Goal: Task Accomplishment & Management: Use online tool/utility

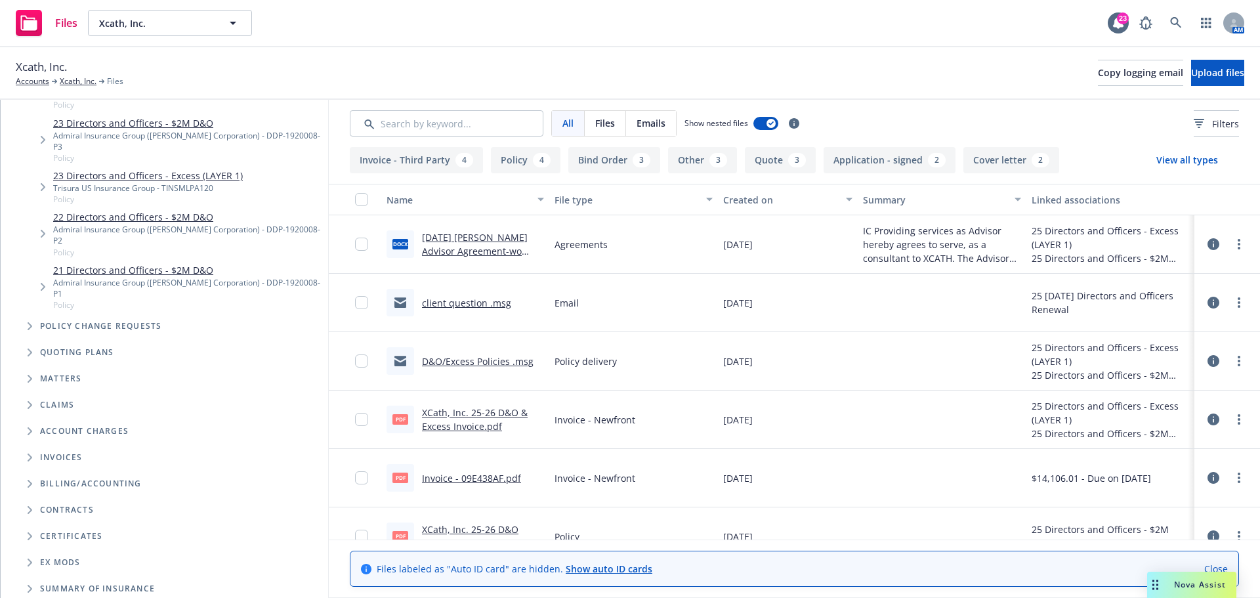
scroll to position [265, 0]
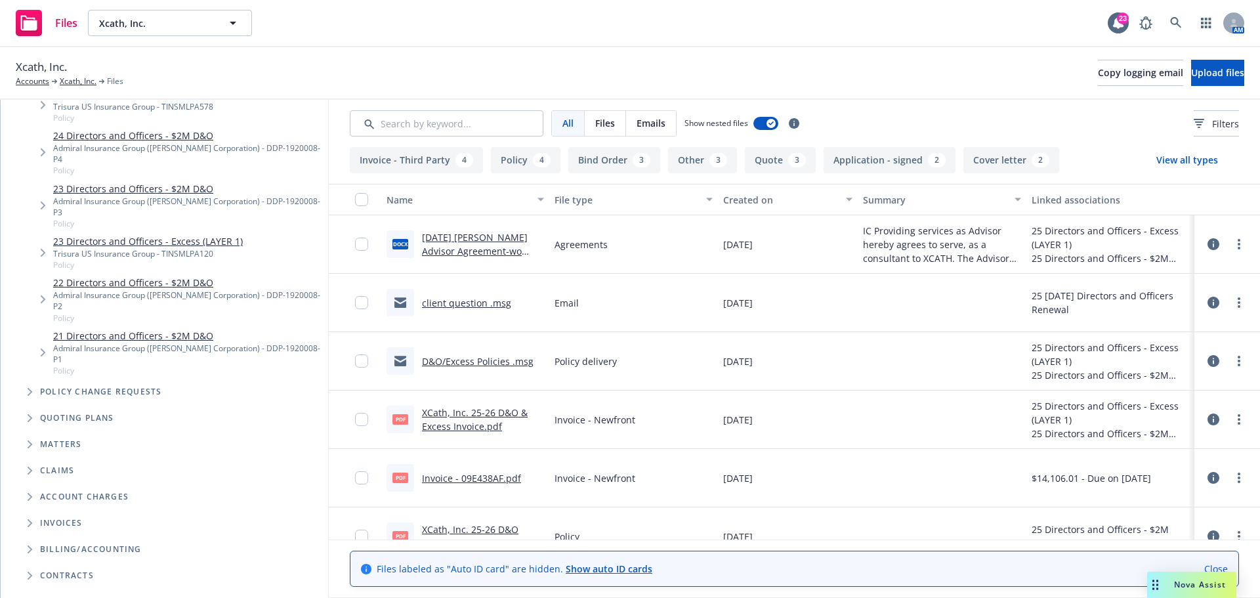
click at [29, 388] on icon "Tree Example" at bounding box center [30, 392] width 5 height 8
click at [31, 390] on icon "Tree Example" at bounding box center [30, 392] width 8 height 5
click at [1191, 70] on span "Upload files" at bounding box center [1217, 72] width 53 height 12
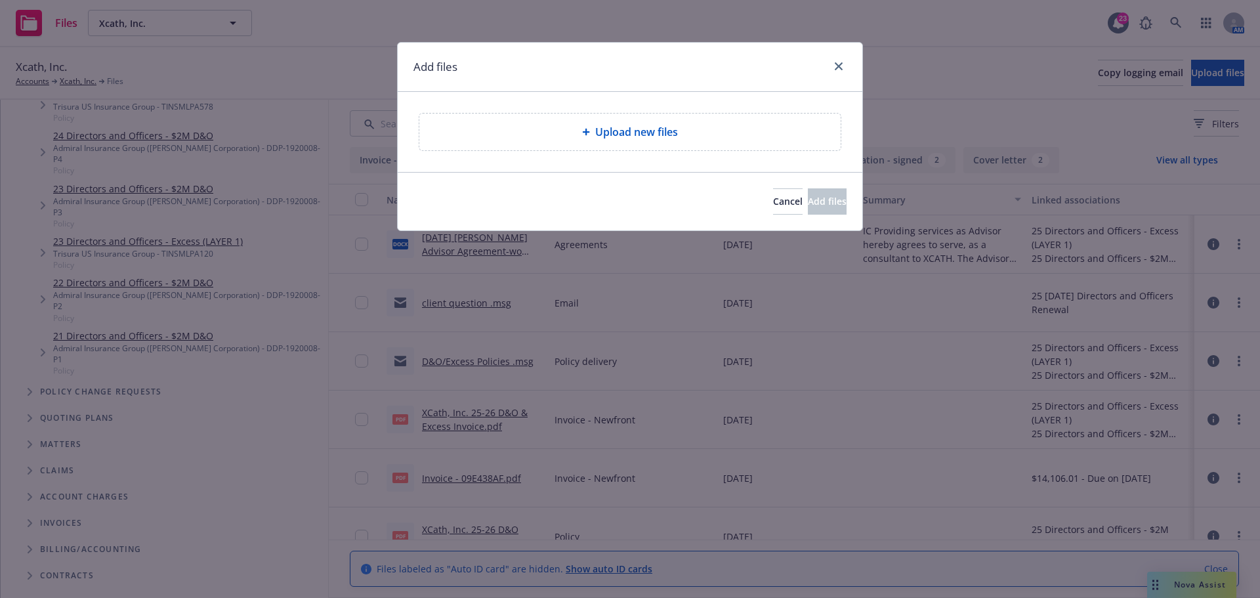
click at [590, 56] on div "Add files" at bounding box center [630, 67] width 465 height 49
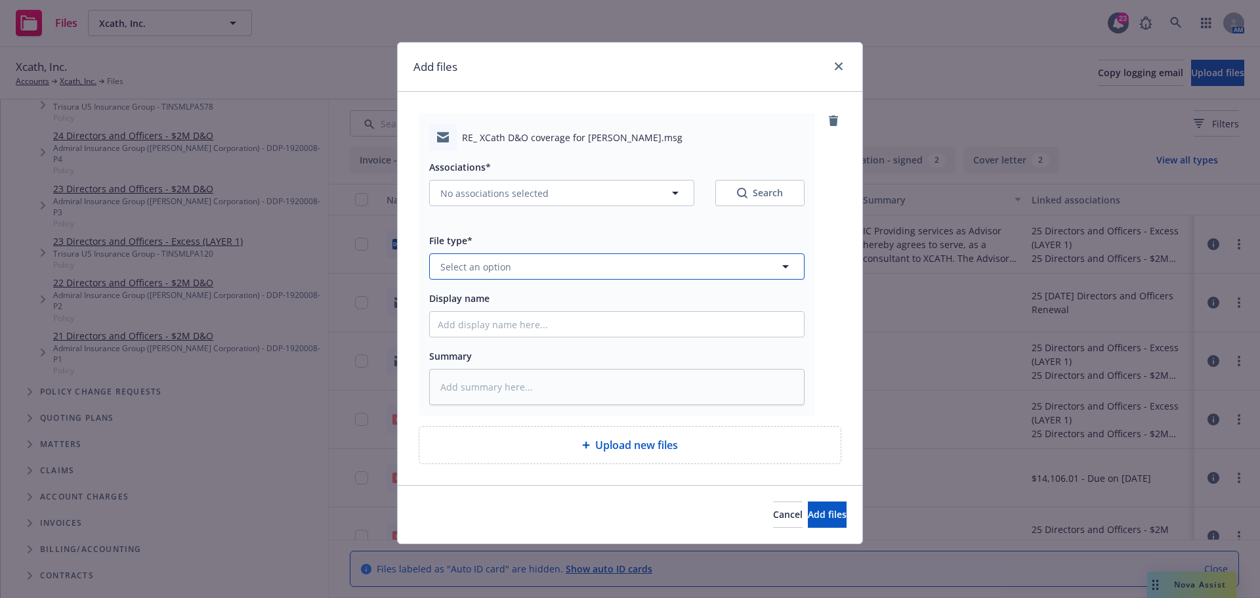
click at [468, 266] on span "Select an option" at bounding box center [475, 267] width 71 height 14
type input "email"
click at [472, 302] on div "Email" at bounding box center [617, 302] width 358 height 19
click at [677, 192] on icon "button" at bounding box center [675, 193] width 7 height 3
type textarea "x"
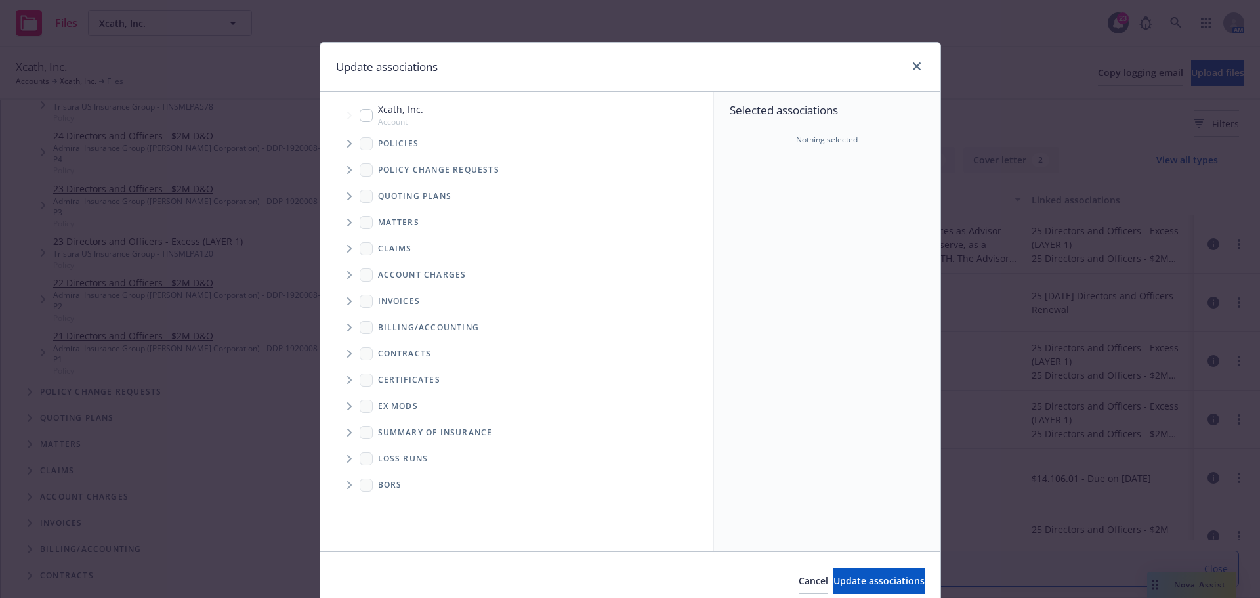
click at [347, 147] on icon "Tree Example" at bounding box center [349, 144] width 5 height 8
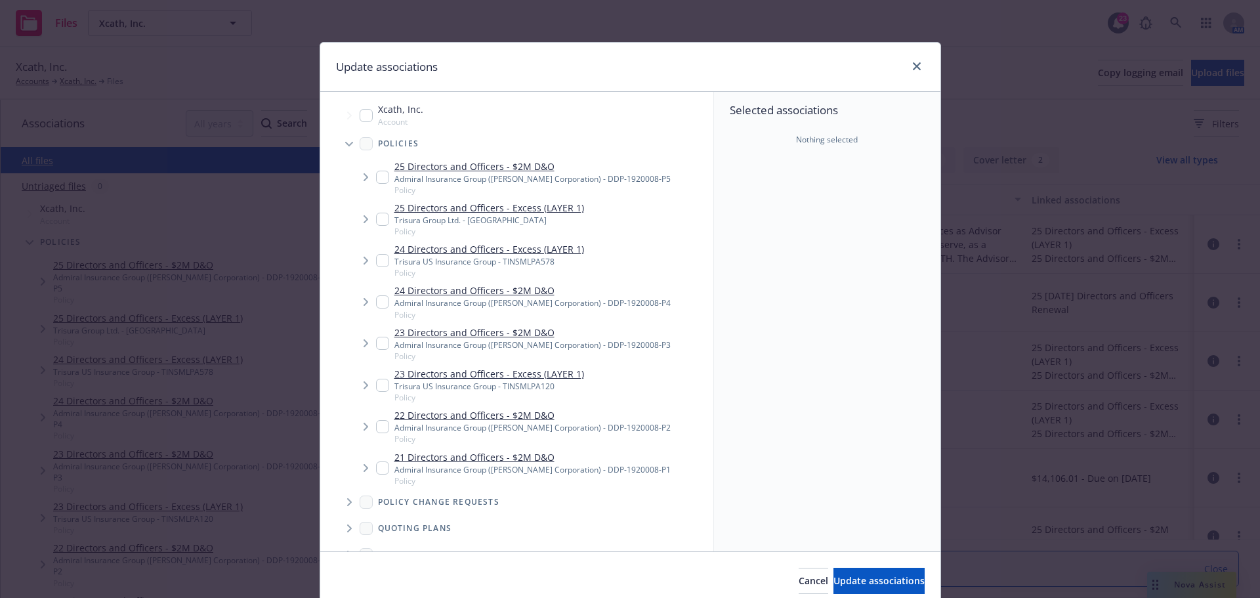
drag, startPoint x: 377, startPoint y: 174, endPoint x: 379, endPoint y: 182, distance: 8.6
click at [377, 175] on input "Tree Example" at bounding box center [382, 177] width 13 height 13
checkbox input "true"
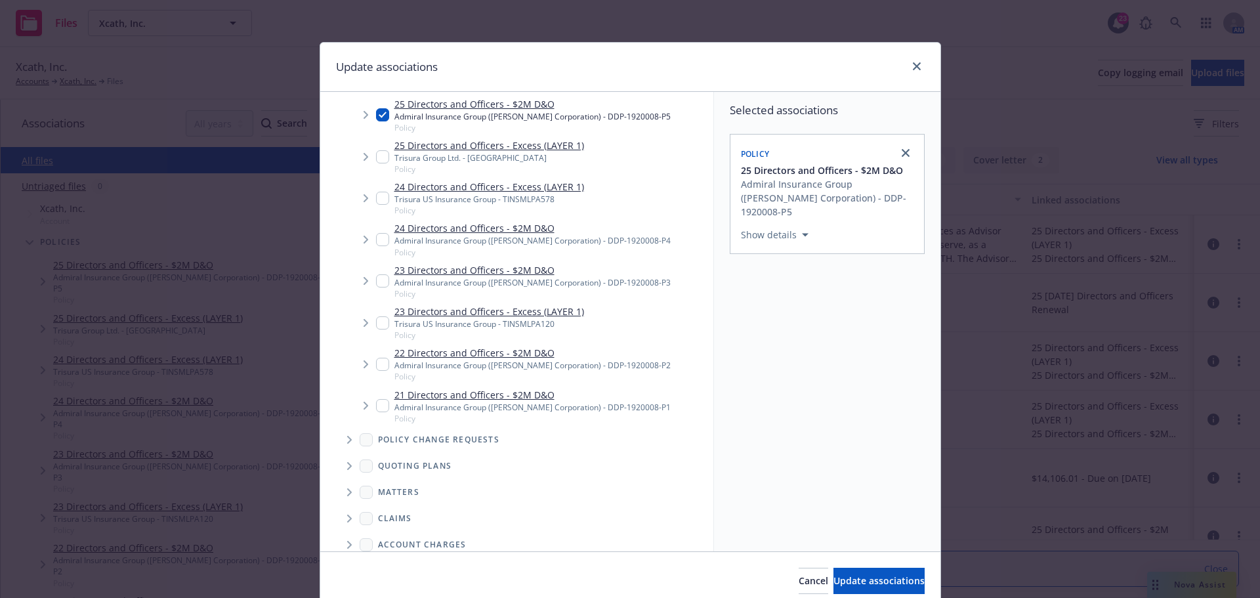
scroll to position [262, 0]
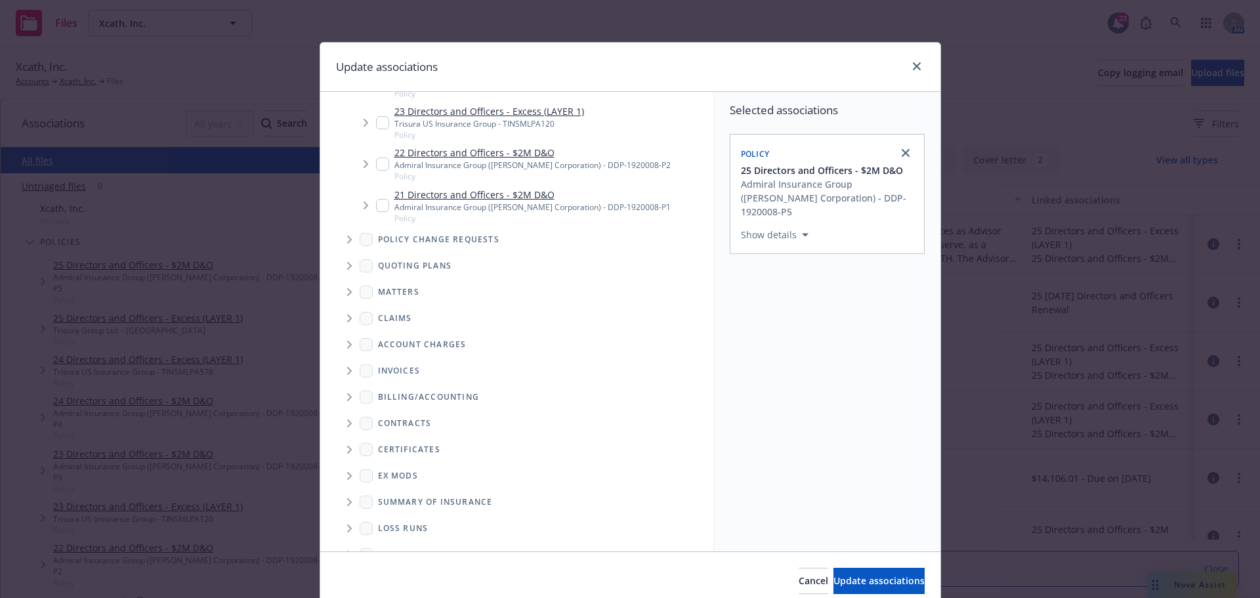
click at [341, 238] on span "Tree Example" at bounding box center [349, 239] width 21 height 21
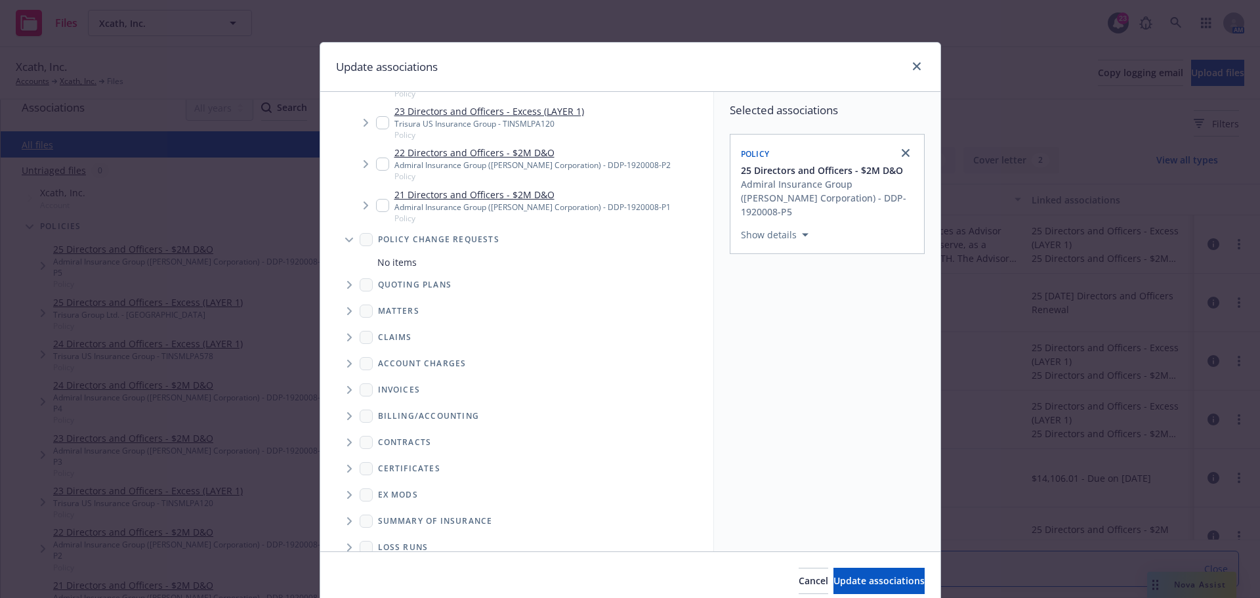
click at [408, 240] on span "Policy change requests" at bounding box center [438, 240] width 121 height 8
click at [396, 261] on span "No items" at bounding box center [396, 262] width 39 height 14
click at [836, 579] on span "Update associations" at bounding box center [878, 580] width 91 height 12
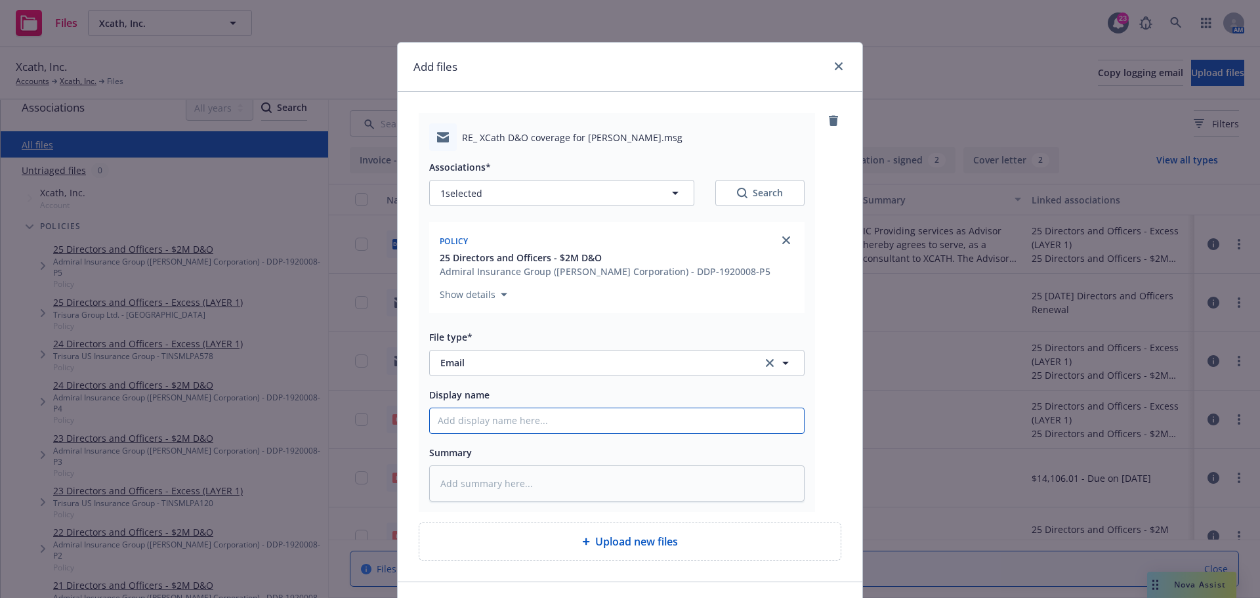
click at [468, 415] on input "Display name" at bounding box center [617, 420] width 374 height 25
click at [457, 425] on input "Display name" at bounding box center [617, 420] width 374 height 25
paste input "XCath D&O coverage for Nicholas F Joseph"
type textarea "x"
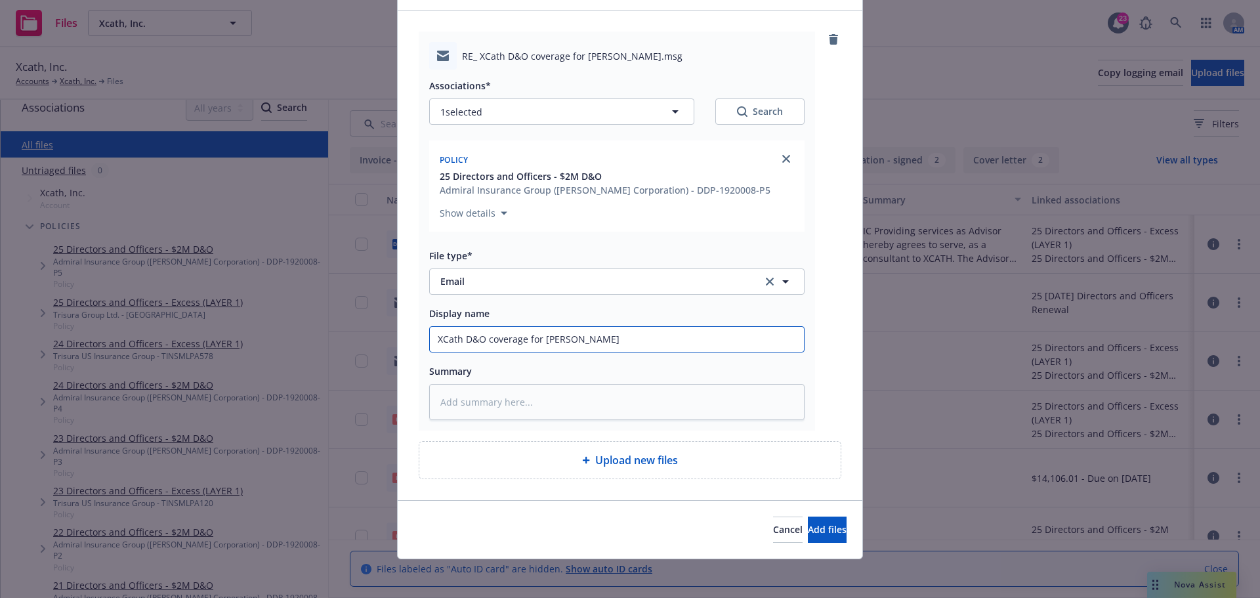
scroll to position [85, 0]
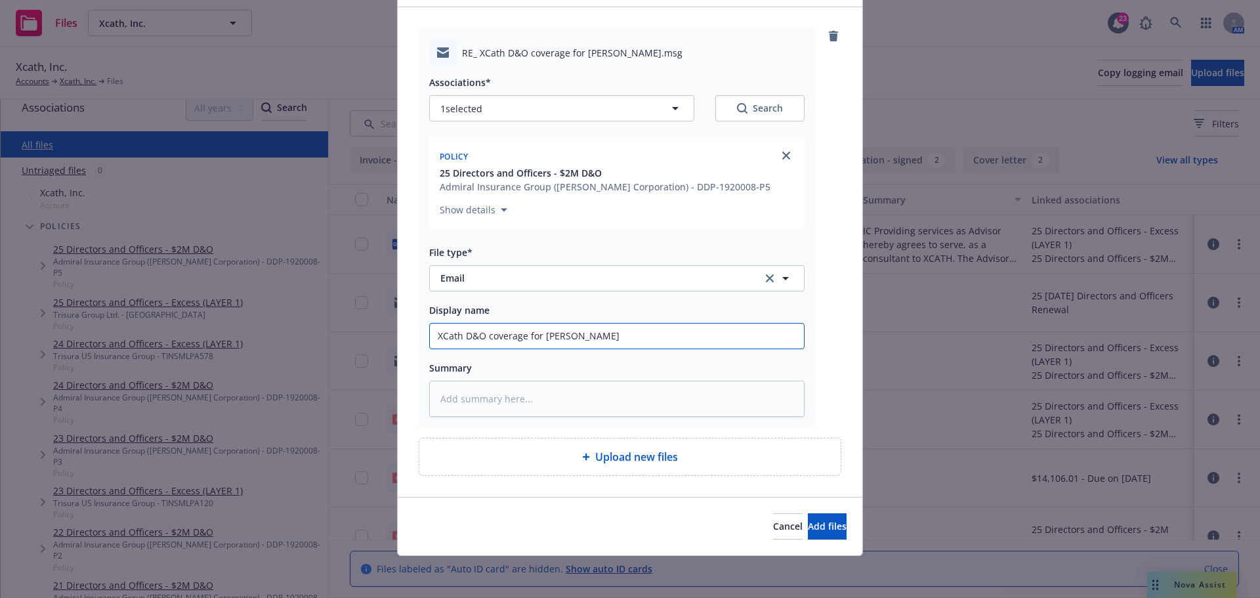
type input "XCath D&O coverage for Nicholas F Joseph"
click at [553, 389] on textarea at bounding box center [616, 399] width 375 height 36
paste textarea "endorsement naming Nicholas F Joseph as an Insured person on the D&O policy."
type textarea "x"
type textarea "endorsement naming Nicholas F Joseph as an Insured person on the D&O policy."
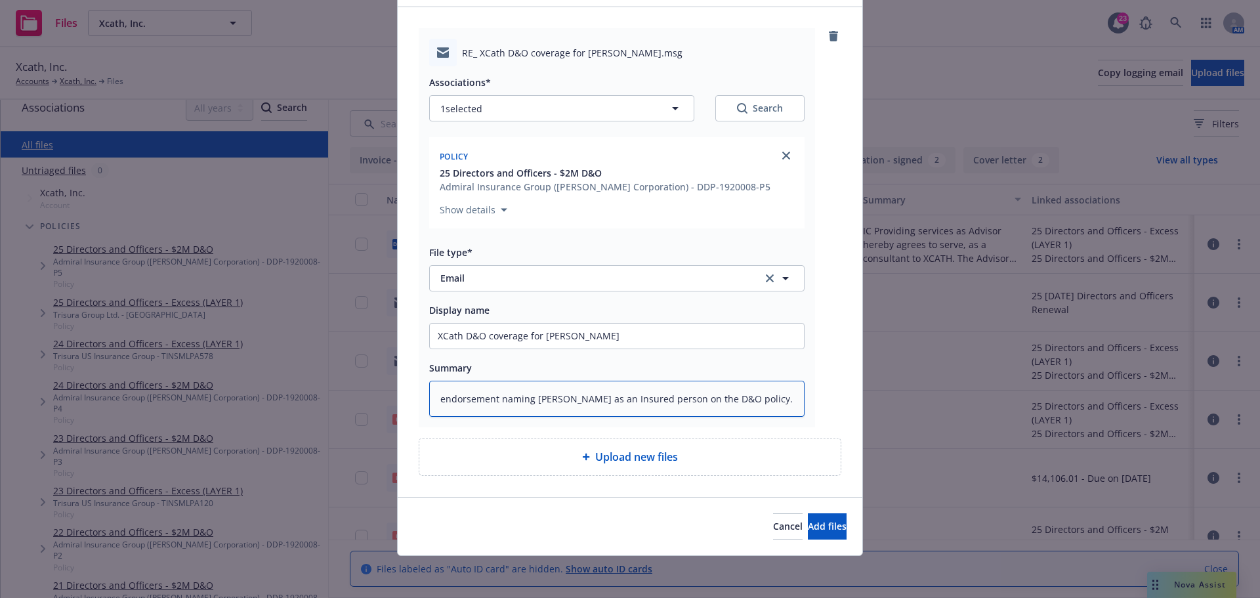
drag, startPoint x: 440, startPoint y: 402, endPoint x: 444, endPoint y: 409, distance: 8.8
click at [440, 402] on textarea "endorsement naming Nicholas F Joseph as an Insured person on the D&O policy." at bounding box center [616, 399] width 375 height 36
type textarea "x"
type textarea "ndorsement naming Nicholas F Joseph as an Insured person on the D&O policy."
type textarea "x"
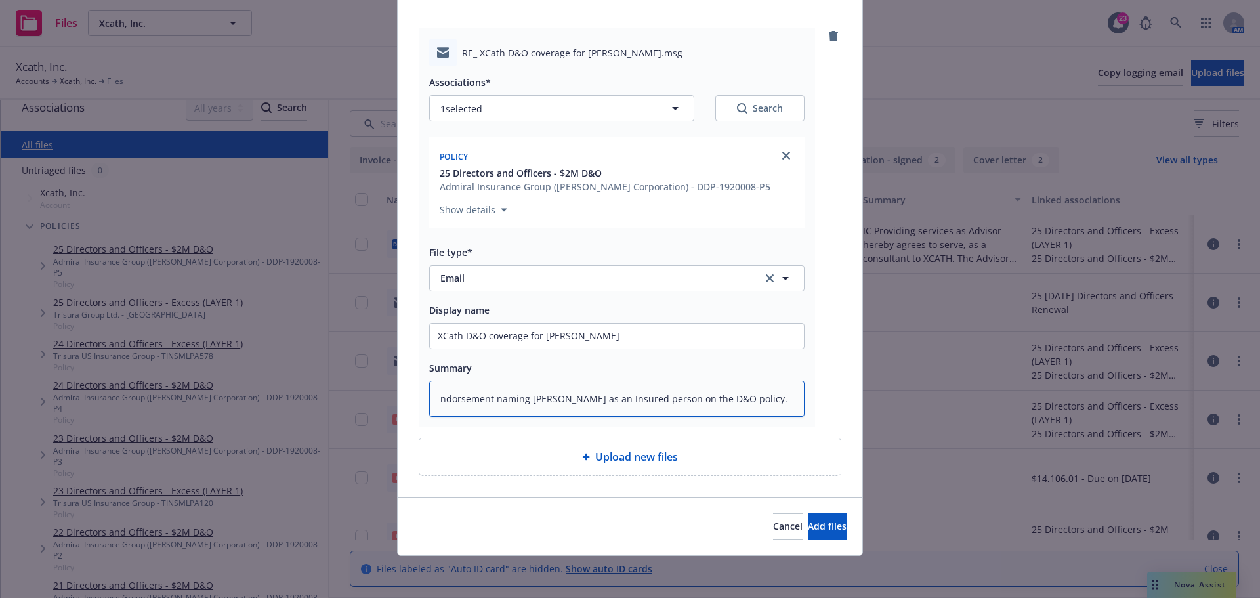
type textarea "Endorsement naming Nicholas F Joseph as an Insured person on the D&O policy."
click at [732, 402] on textarea "Endorsement naming Nicholas F Joseph as an Insured person on the D&O policy." at bounding box center [616, 399] width 375 height 36
type textarea "x"
type textarea "Endorsement naming Nicholas F Joseph as an Insured person on the 2D&O policy."
type textarea "x"
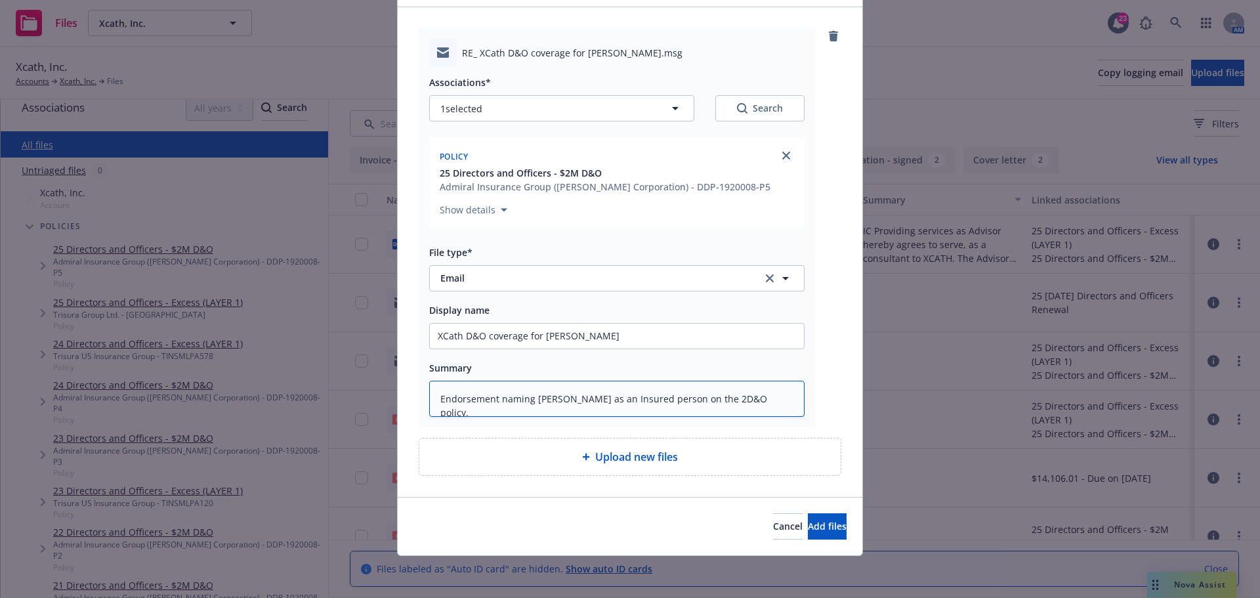
type textarea "Endorsement naming Nicholas F Joseph as an Insured person on the 24D&O policy."
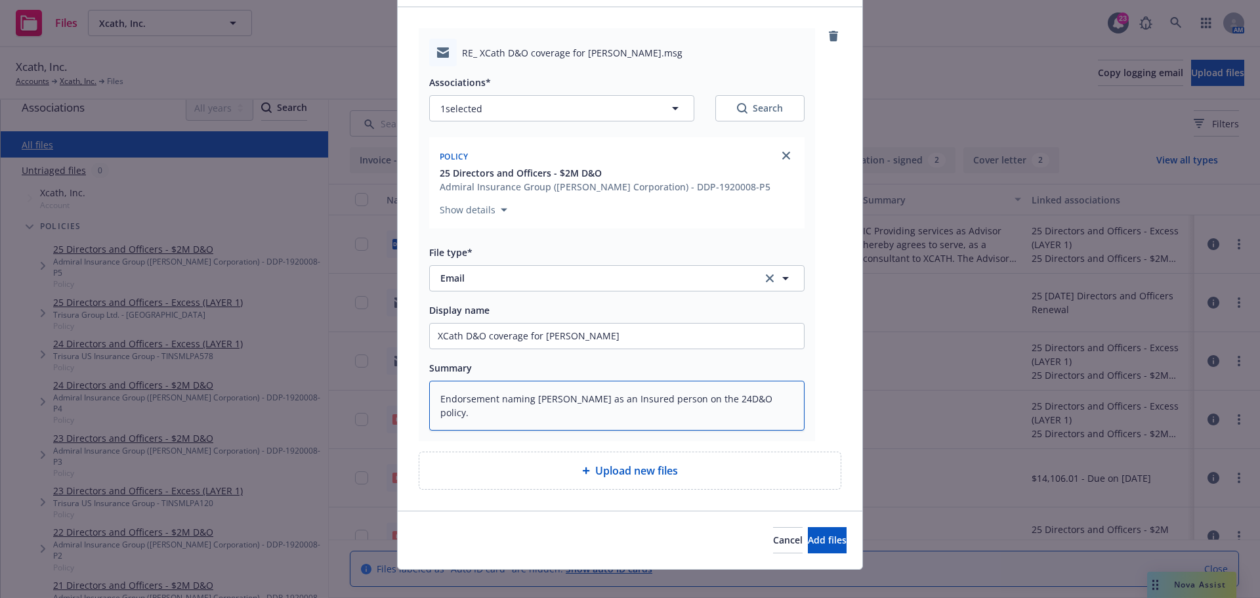
type textarea "x"
type textarea "Endorsement naming Nicholas F Joseph as an Insured person on the 24-D&O policy."
type textarea "x"
type textarea "Endorsement naming Nicholas F Joseph as an Insured person on the 24-2D&O policy."
type textarea "x"
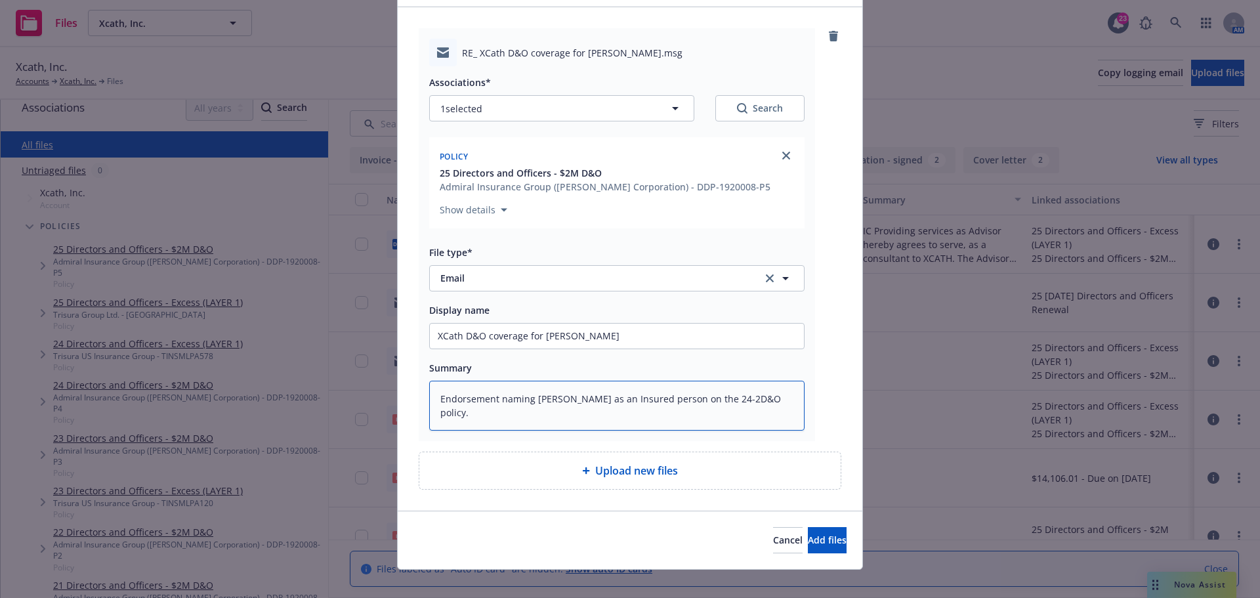
type textarea "Endorsement naming Nicholas F Joseph as an Insured person on the 24-25D&O polic…"
type textarea "x"
type textarea "Endorsement naming Nicholas F Joseph as an Insured person on the 24-25 D&O poli…"
click at [736, 398] on textarea "Endorsement naming Nicholas F Joseph as an Insured person on the 24-25 D&O poli…" at bounding box center [616, 406] width 375 height 50
type textarea "x"
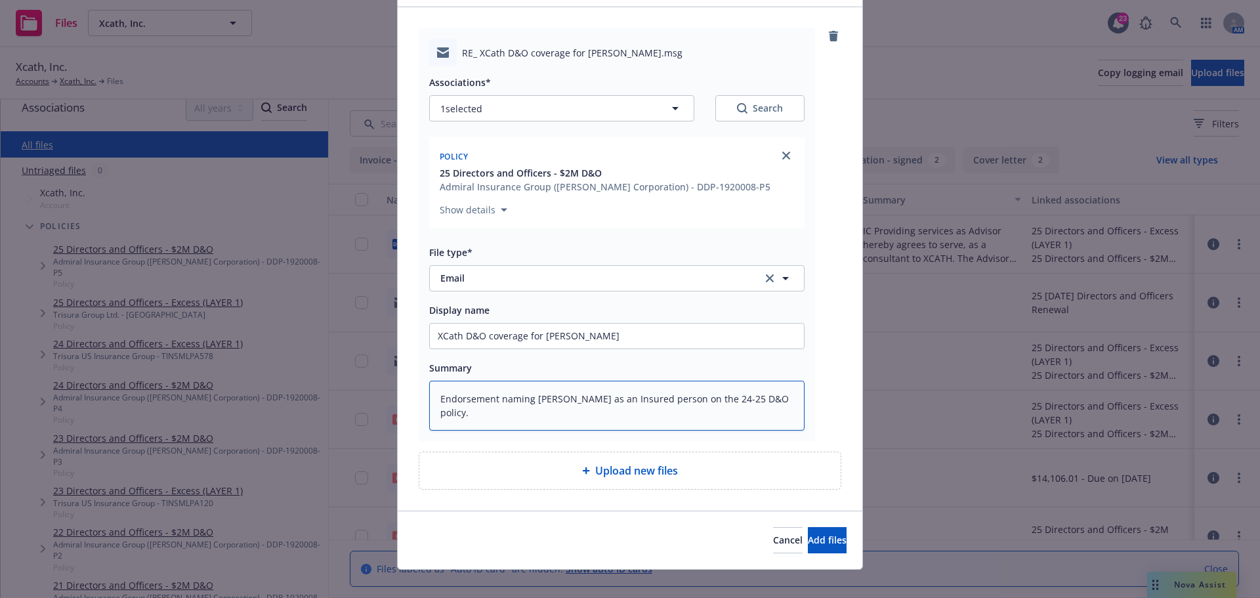
type textarea "Endorsement naming Nicholas F Joseph as an Insured person on the 2-25 D&O polic…"
type textarea "x"
type textarea "Endorsement naming Nicholas F Joseph as an Insured person on the 25-25 D&O poli…"
click at [753, 397] on textarea "Endorsement naming Nicholas F Joseph as an Insured person on the 25-25 D&O poli…" at bounding box center [616, 406] width 375 height 50
type textarea "x"
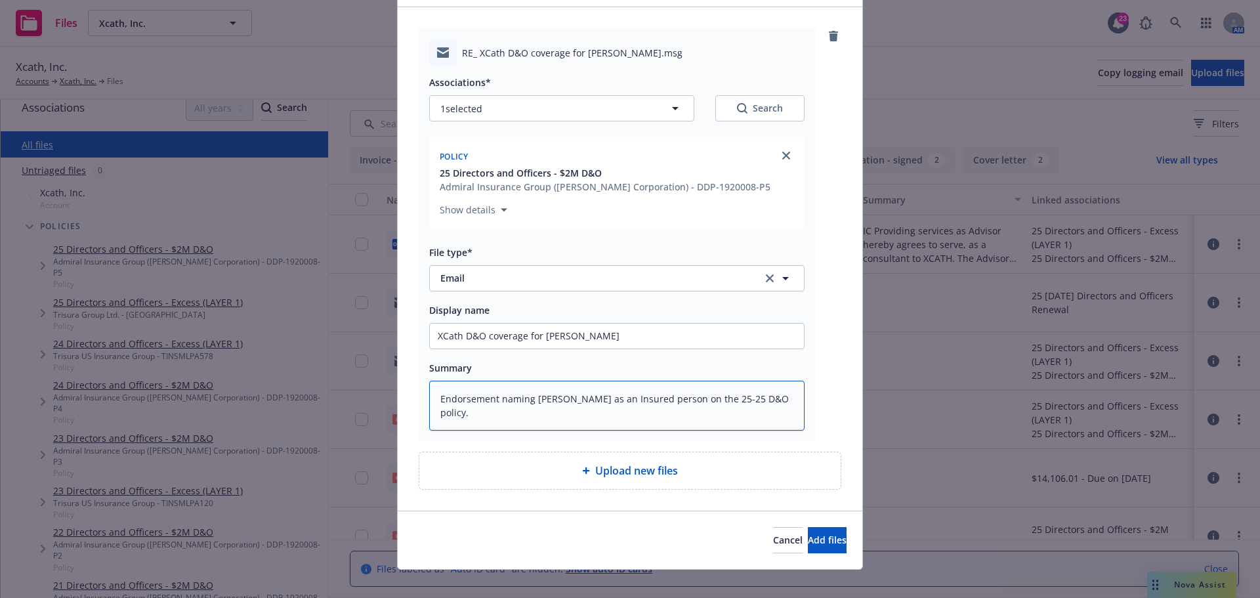
type textarea "Endorsement naming Nicholas F Joseph as an Insured person on the 25-2 D&O polic…"
type textarea "x"
type textarea "Endorsement naming [PERSON_NAME] as an Insured person on the 25-26 D&O policy."
click at [808, 542] on span "Add files" at bounding box center [827, 539] width 39 height 12
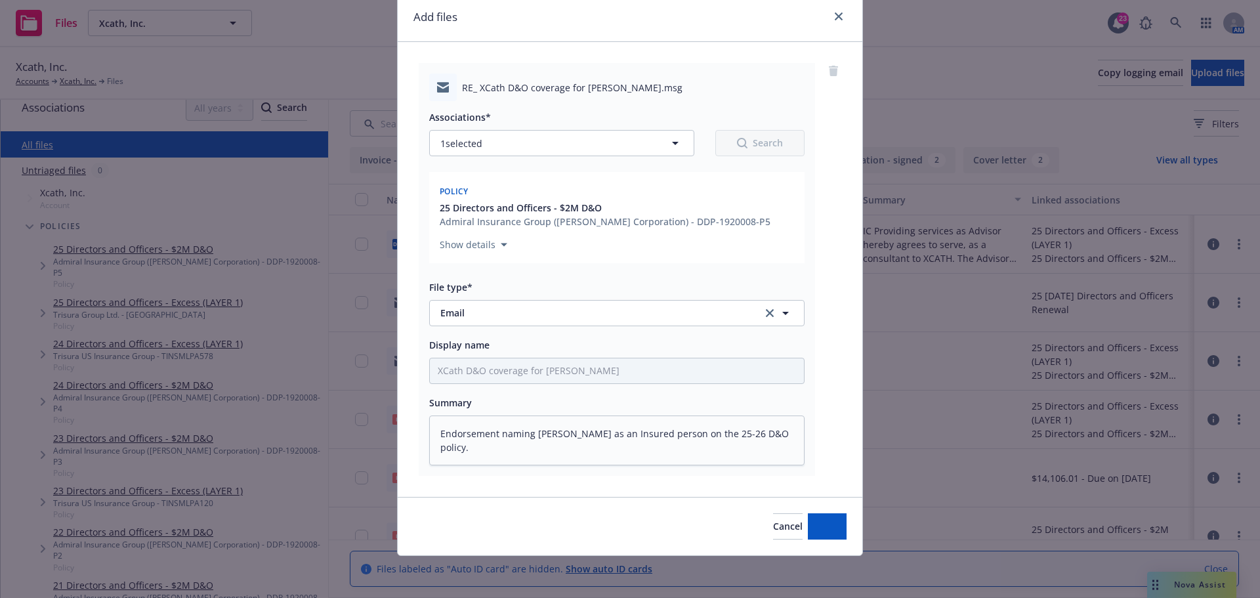
scroll to position [50, 0]
type textarea "x"
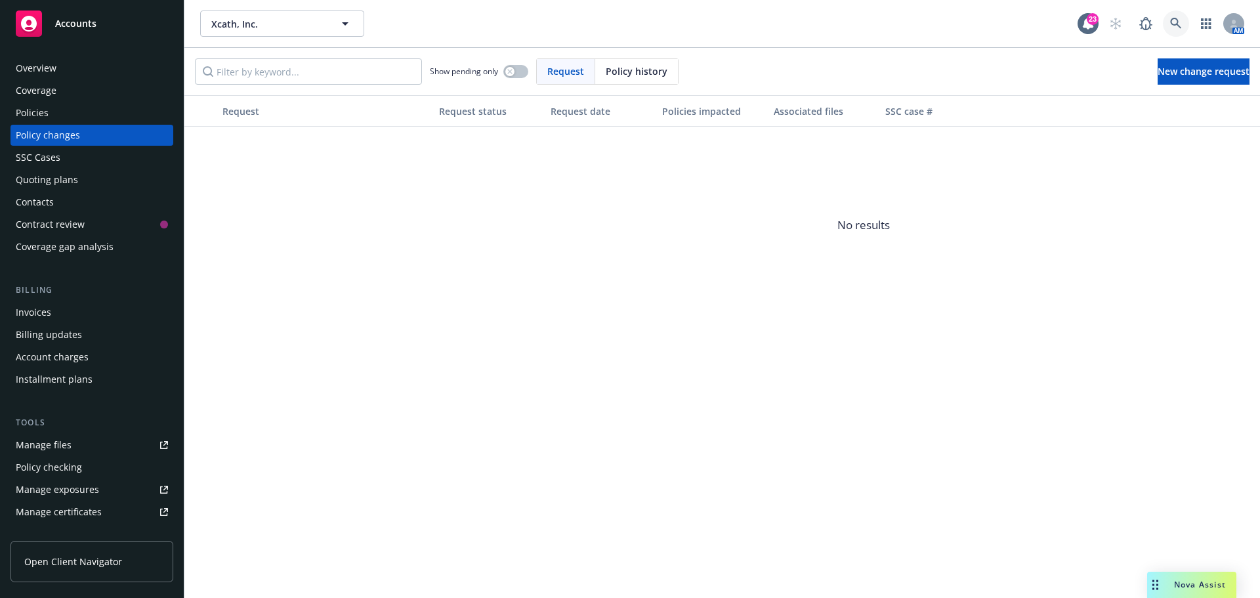
click at [1169, 22] on link at bounding box center [1176, 23] width 26 height 26
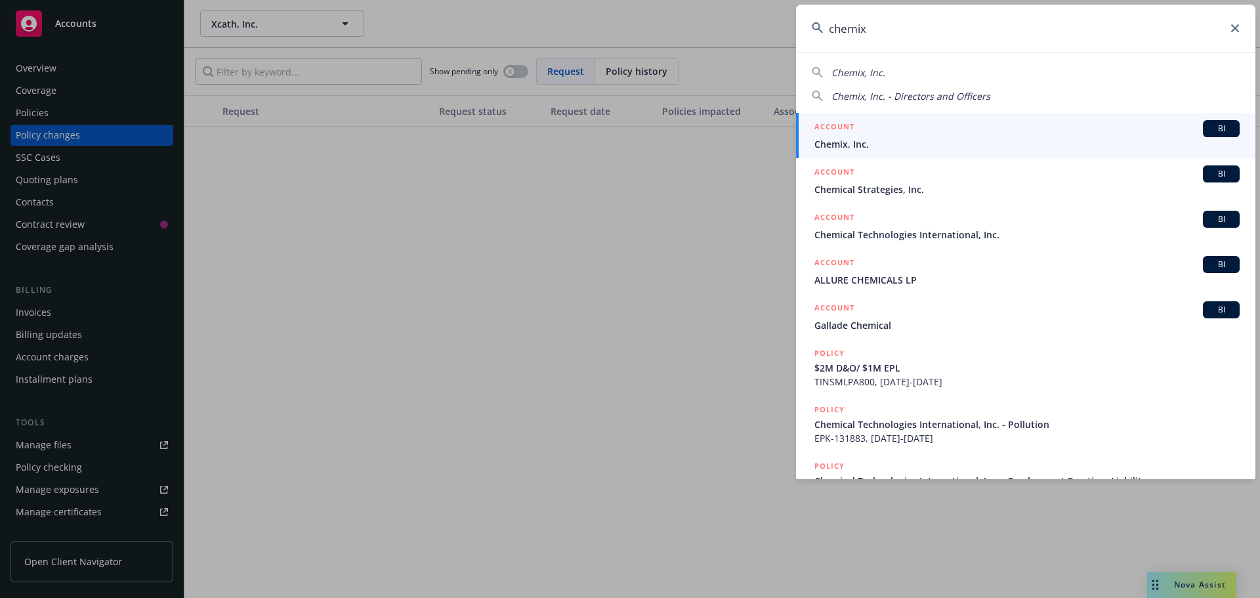
type input "chemix"
click at [848, 139] on span "Chemix, Inc." at bounding box center [1026, 144] width 425 height 14
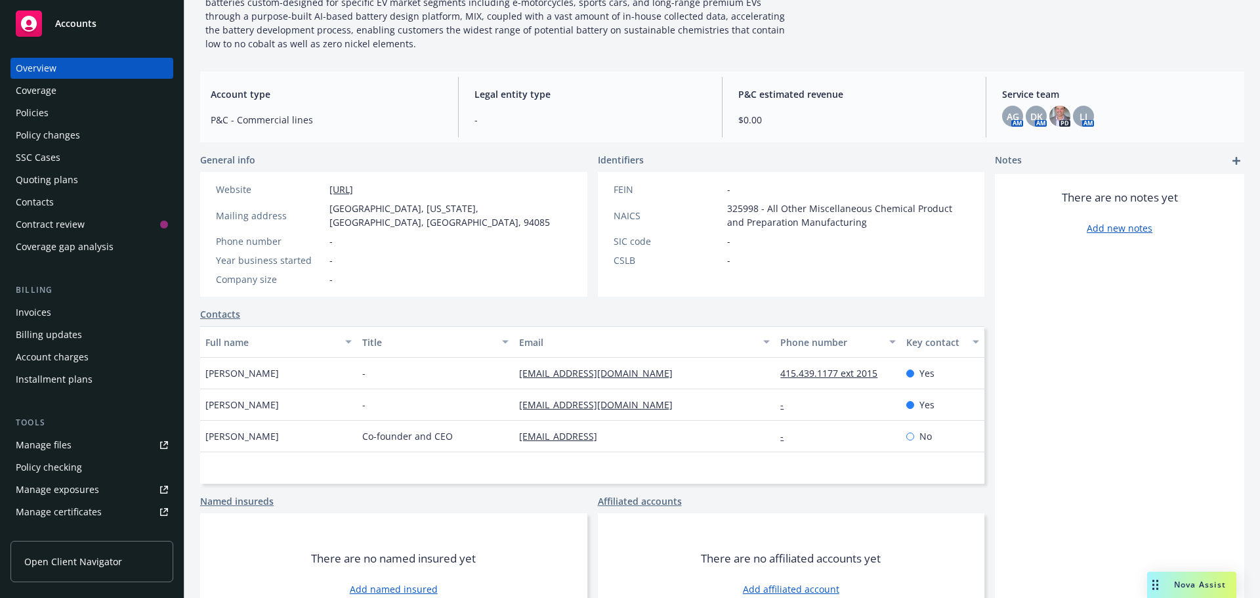
scroll to position [144, 0]
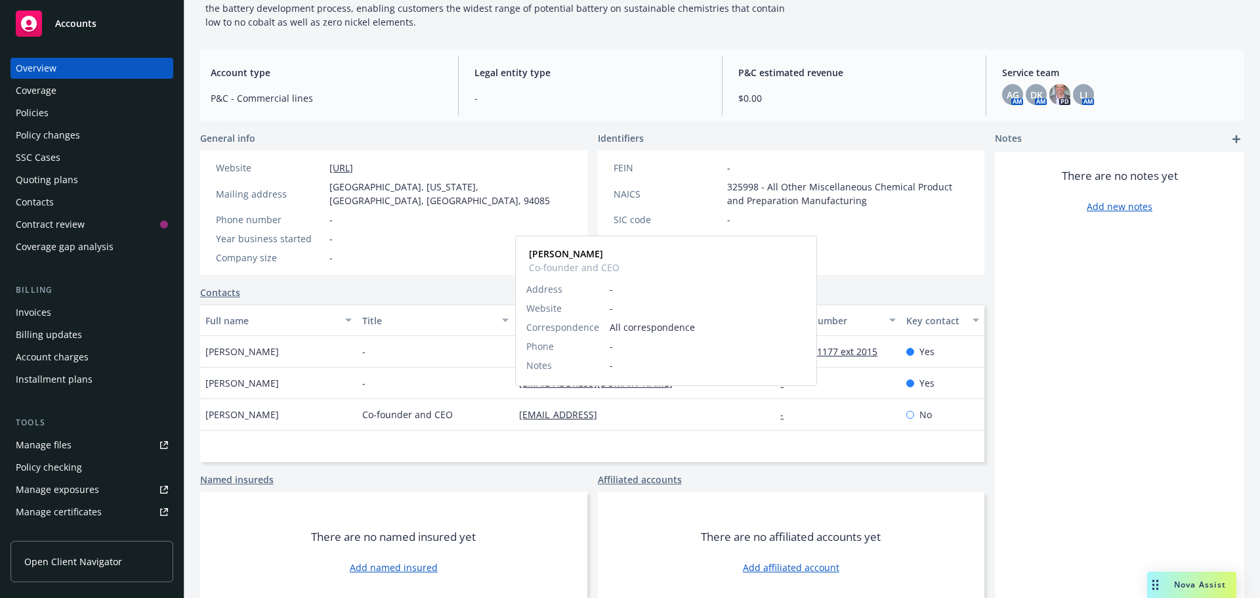
drag, startPoint x: 623, startPoint y: 403, endPoint x: 515, endPoint y: 404, distance: 108.3
click at [515, 404] on div "kaixianglin@chemix.ai Kaixiang Lin Co-founder and CEO Address - Website - Corre…" at bounding box center [644, 414] width 261 height 31
copy link "kaixianglin@chemix.ai"
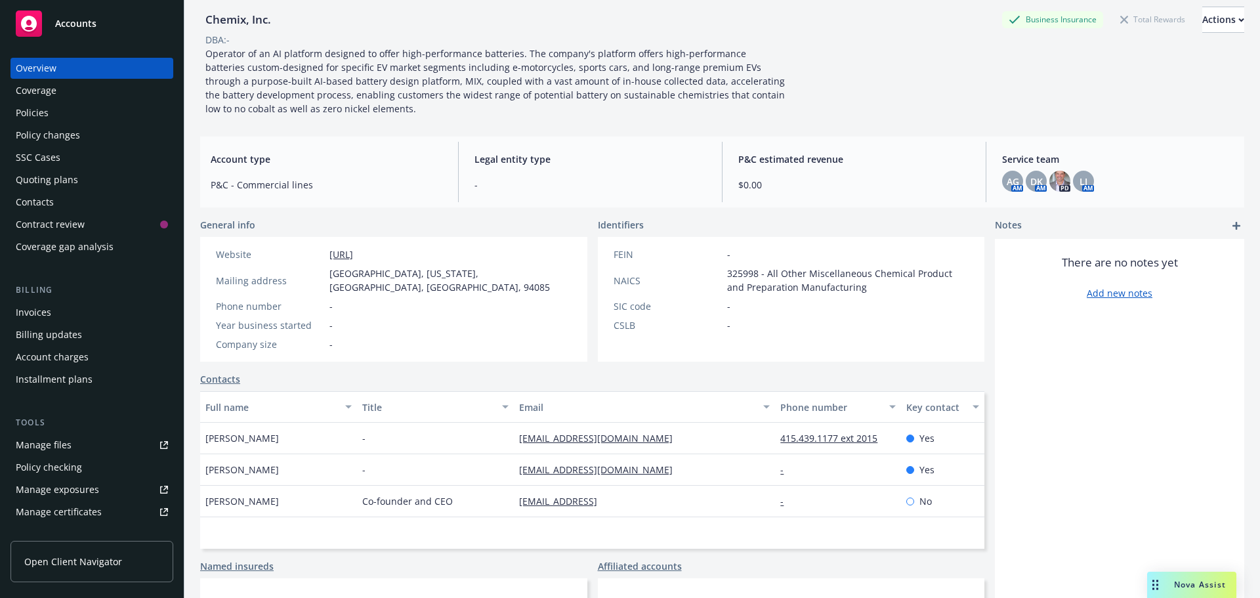
scroll to position [0, 0]
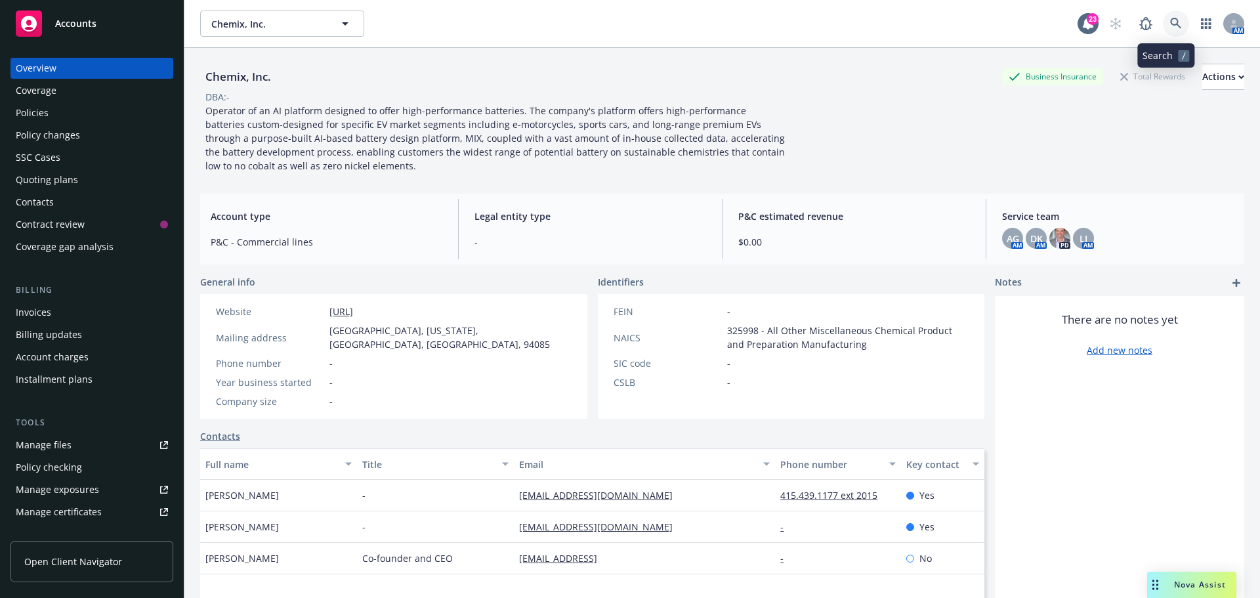
click at [1170, 18] on icon at bounding box center [1175, 23] width 11 height 11
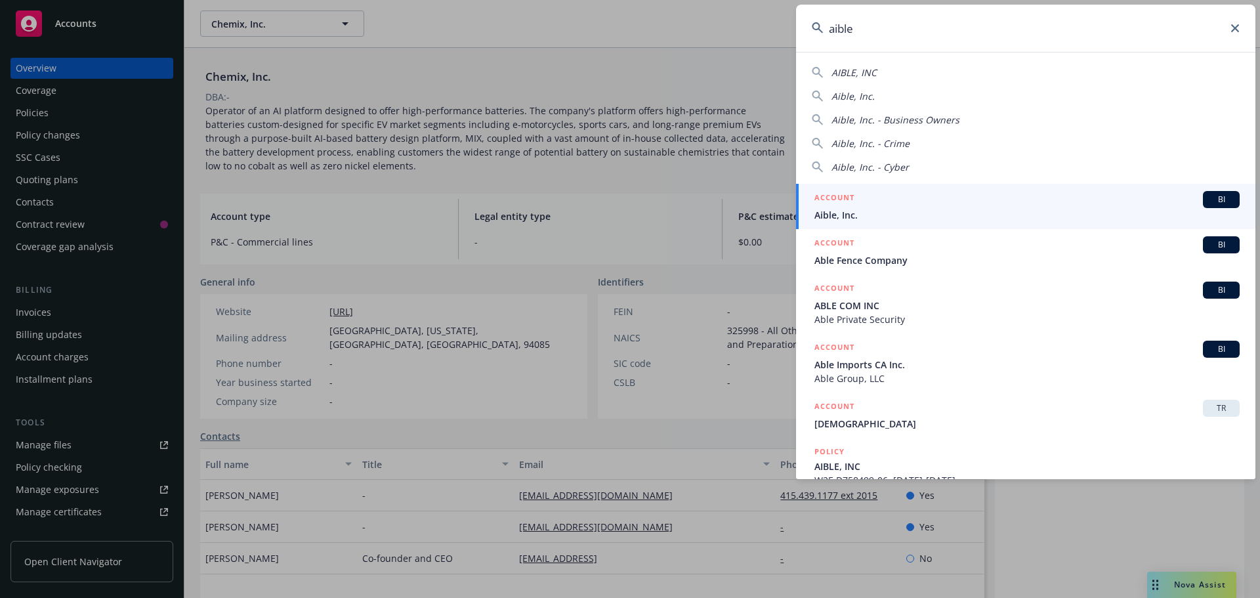
type input "aible"
click at [849, 219] on span "Aible, Inc." at bounding box center [1026, 215] width 425 height 14
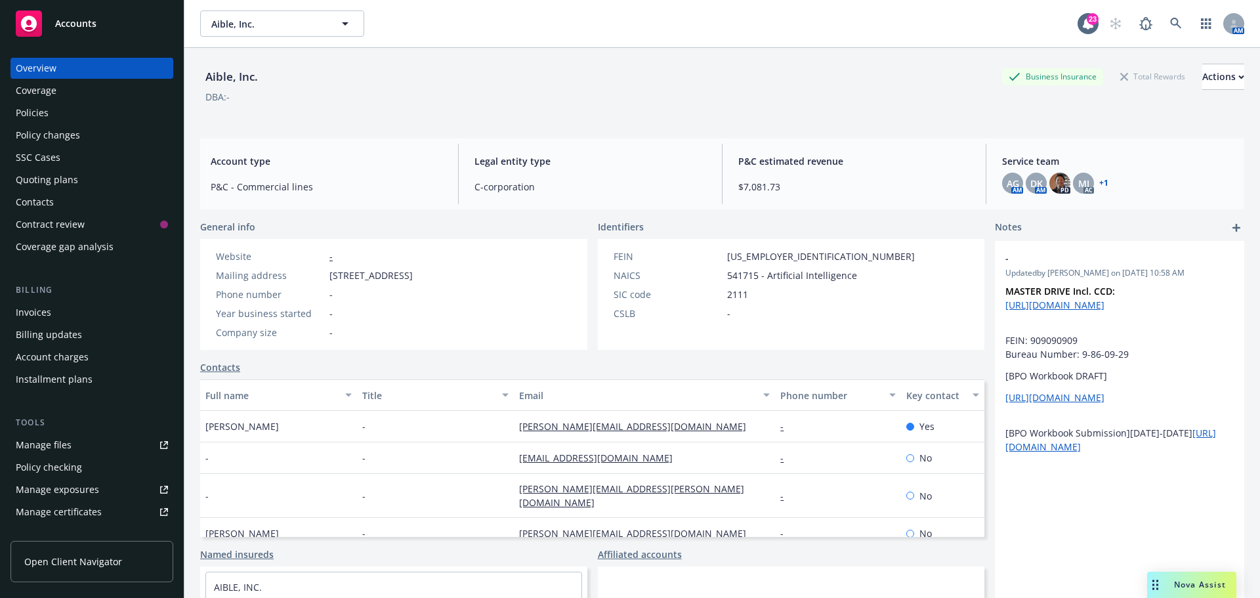
click at [72, 92] on div "Coverage" at bounding box center [92, 90] width 152 height 21
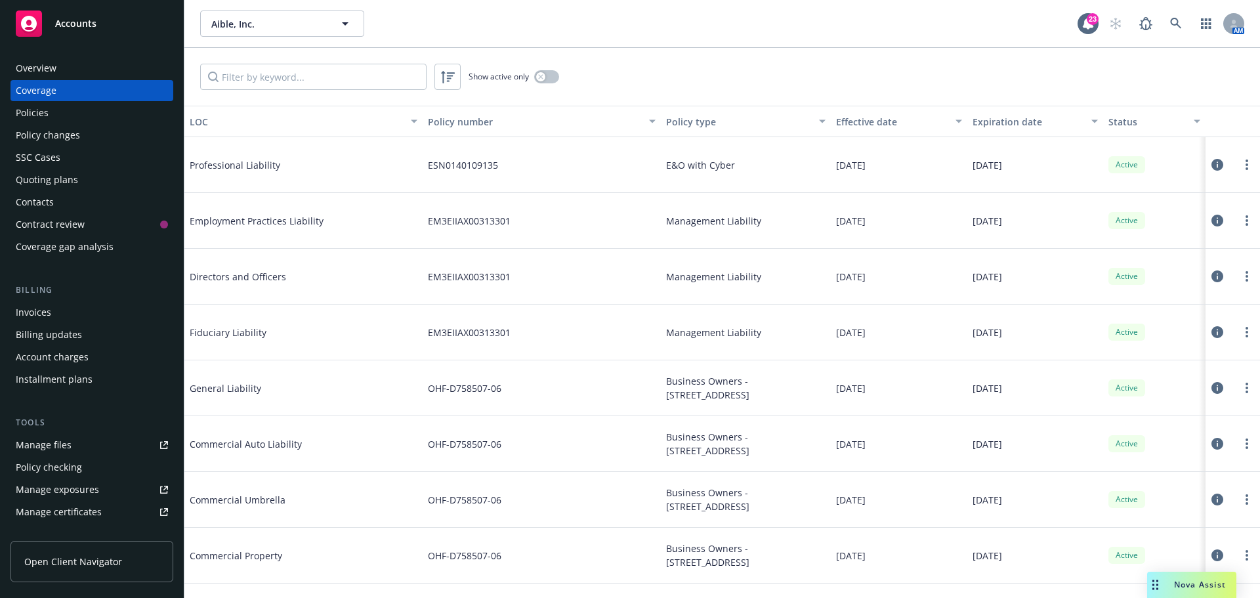
click at [37, 110] on div "Policies" at bounding box center [32, 112] width 33 height 21
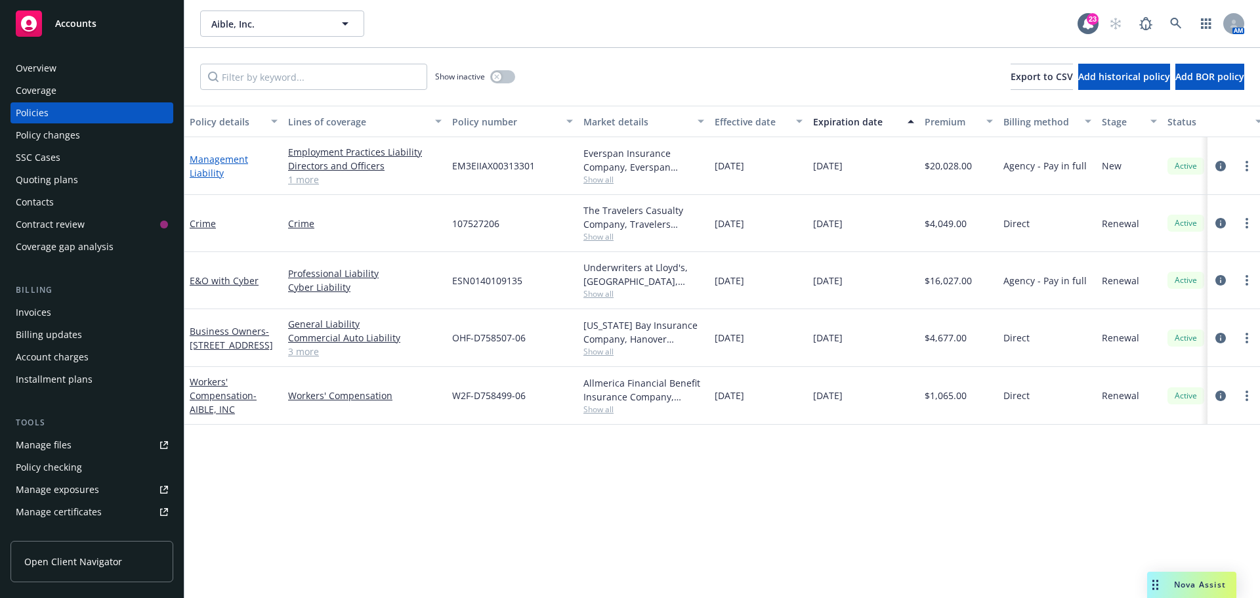
click at [216, 161] on link "Management Liability" at bounding box center [219, 166] width 58 height 26
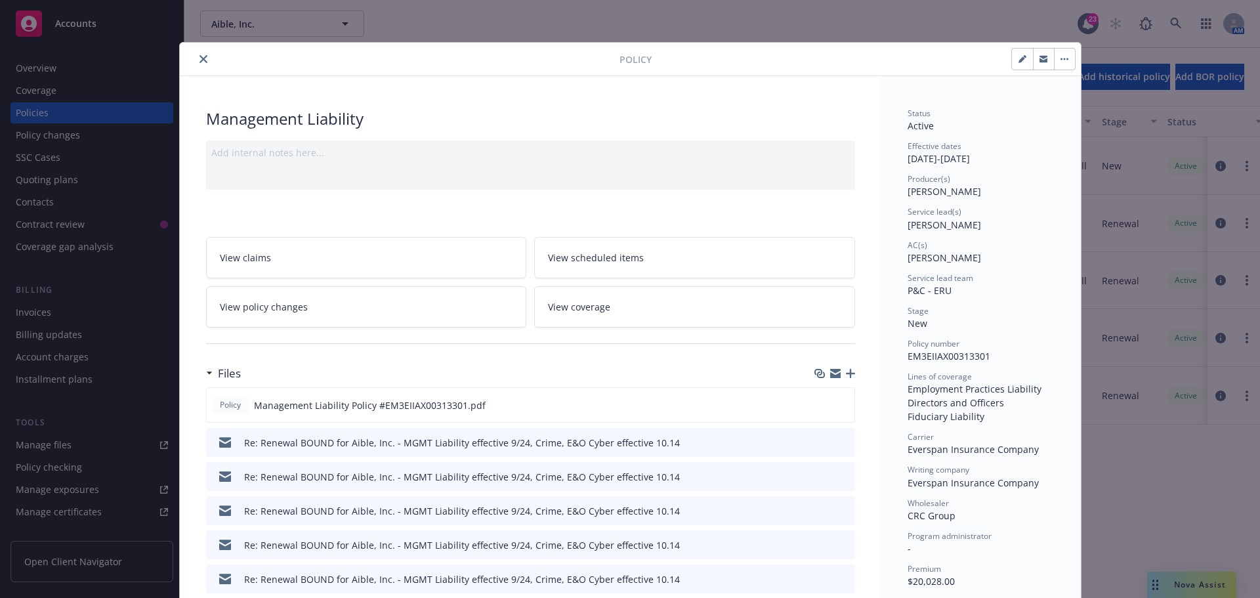
scroll to position [66, 0]
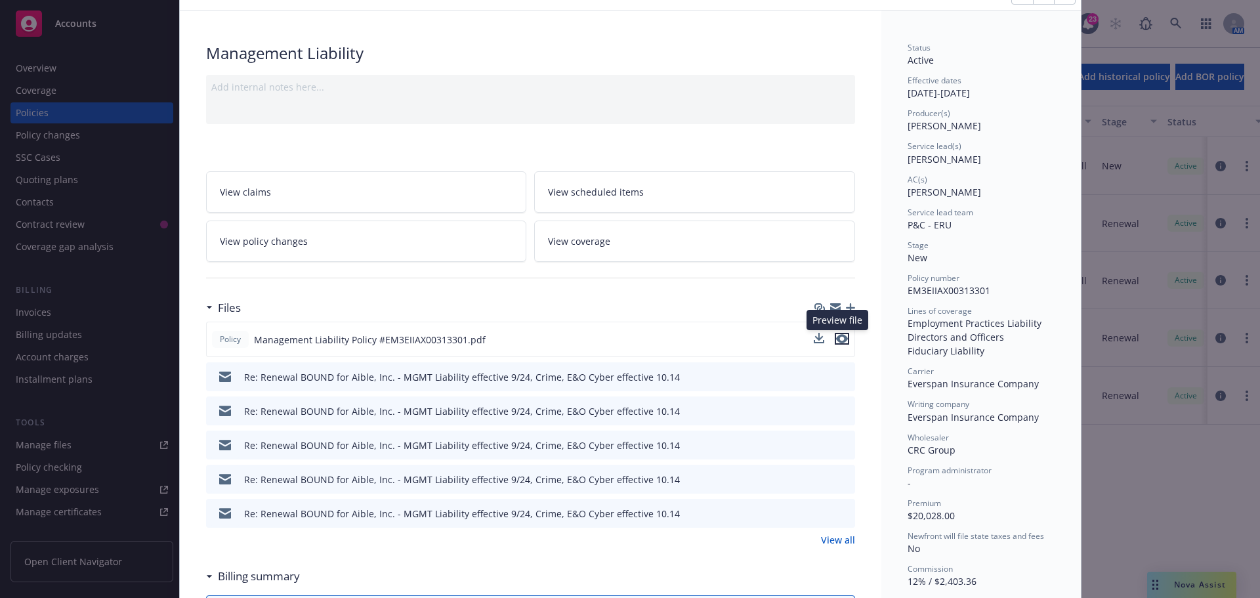
click at [836, 340] on icon "preview file" at bounding box center [842, 338] width 12 height 9
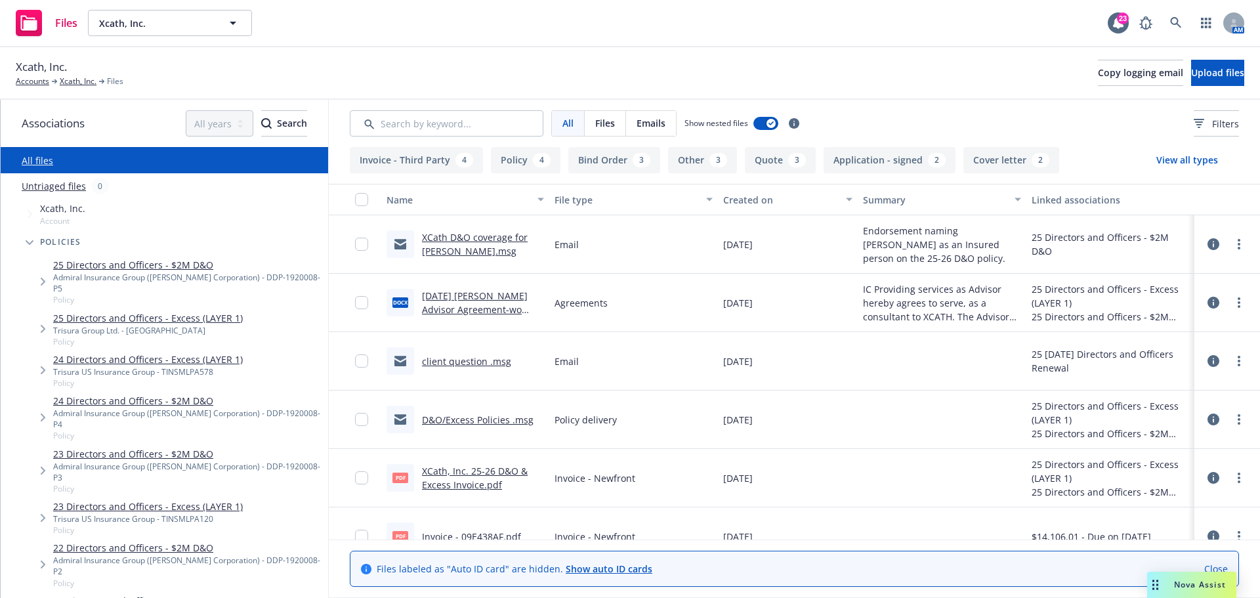
scroll to position [16, 0]
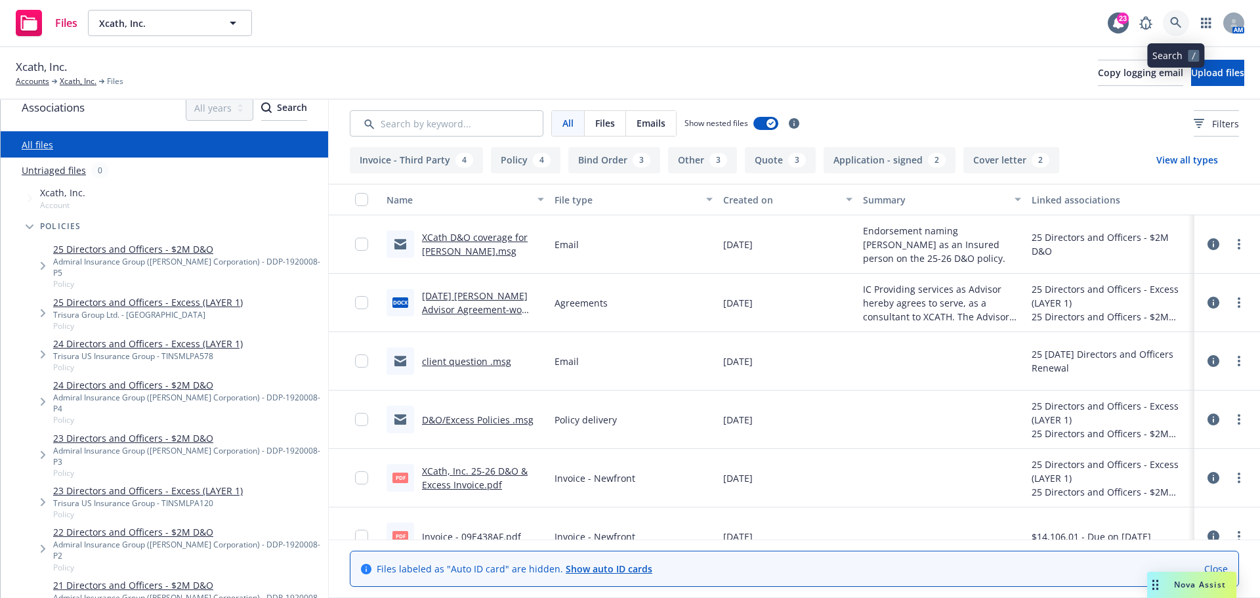
click at [1183, 23] on link at bounding box center [1176, 23] width 26 height 26
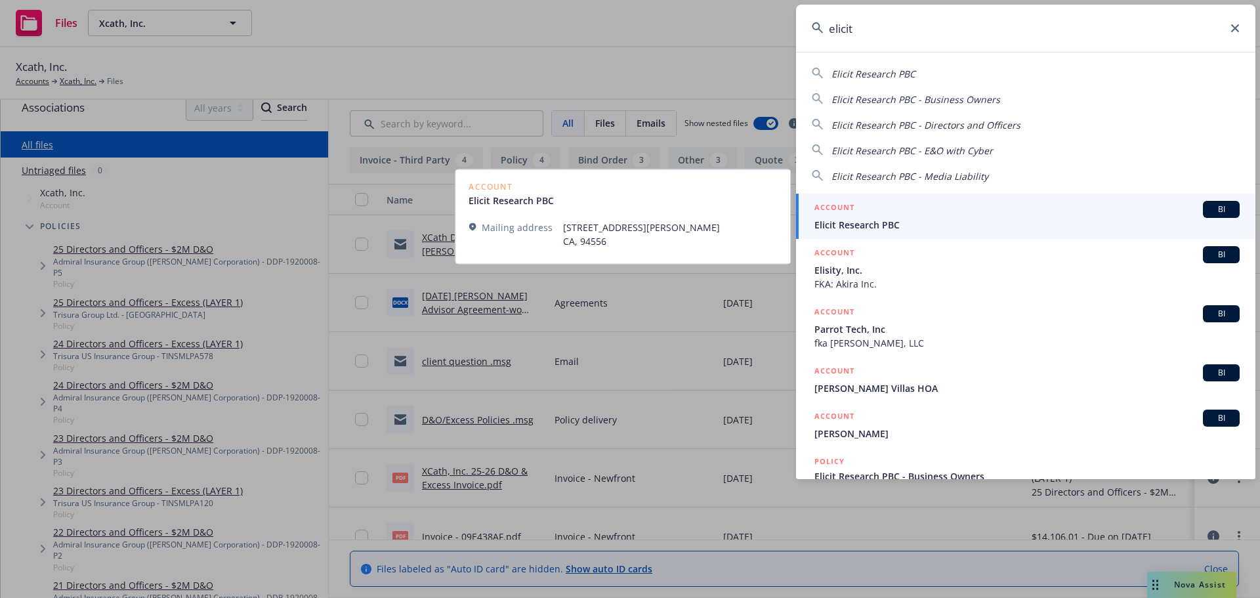
type input "elicit"
click at [851, 219] on span "Elicit Research PBC" at bounding box center [1026, 225] width 425 height 14
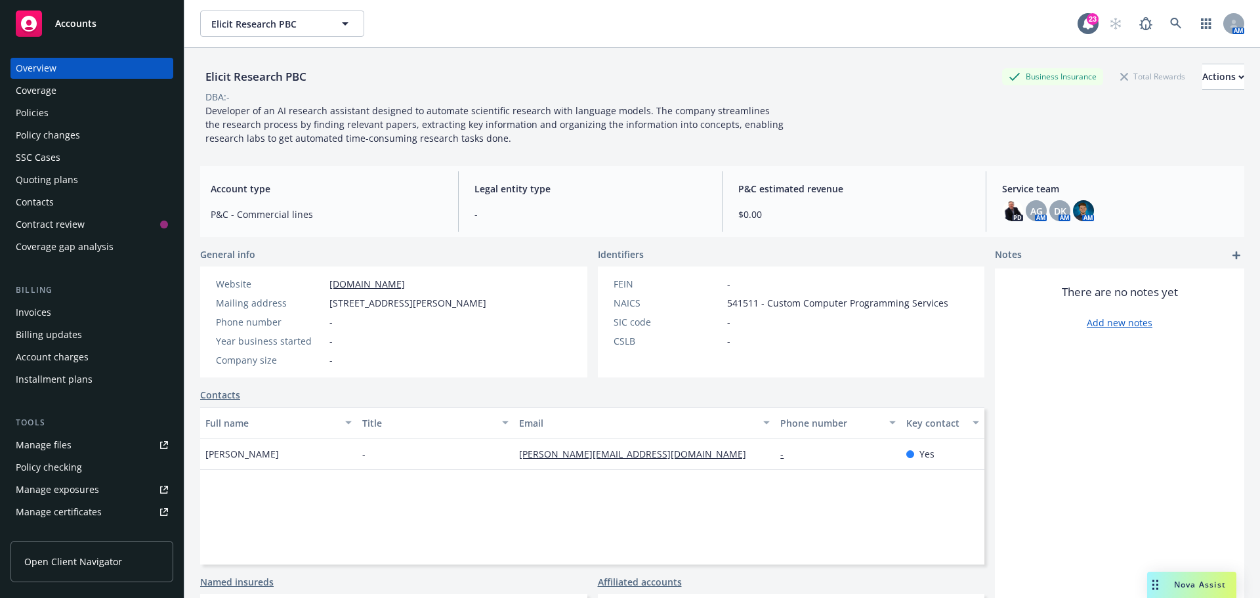
click at [33, 112] on div "Policies" at bounding box center [32, 112] width 33 height 21
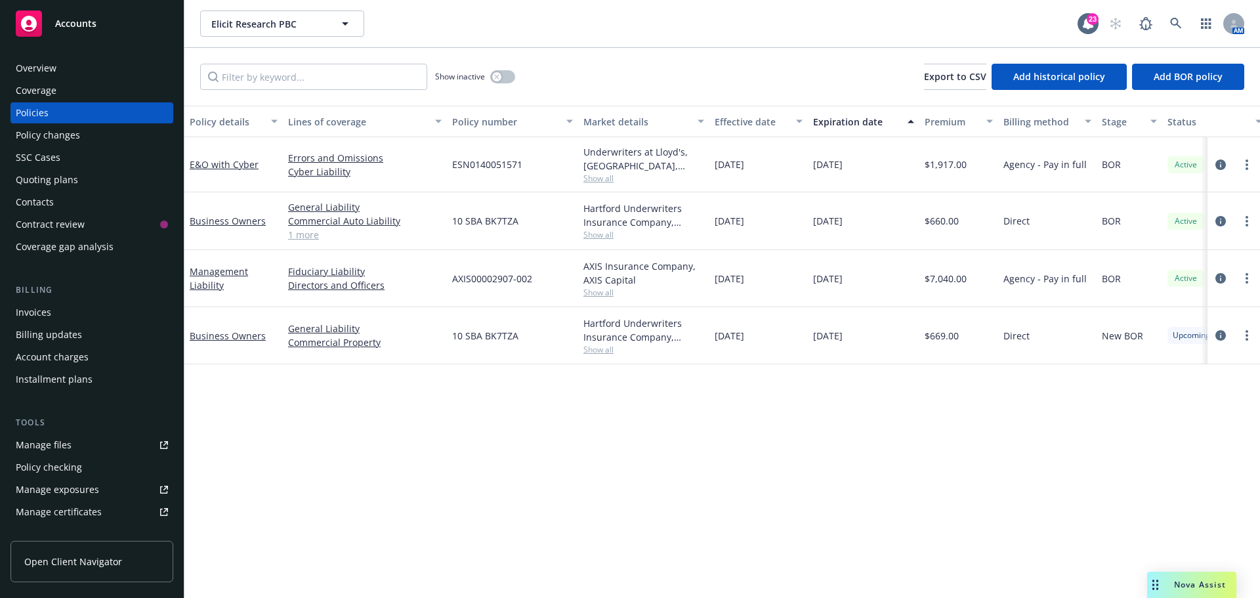
click at [49, 73] on div "Overview" at bounding box center [36, 68] width 41 height 21
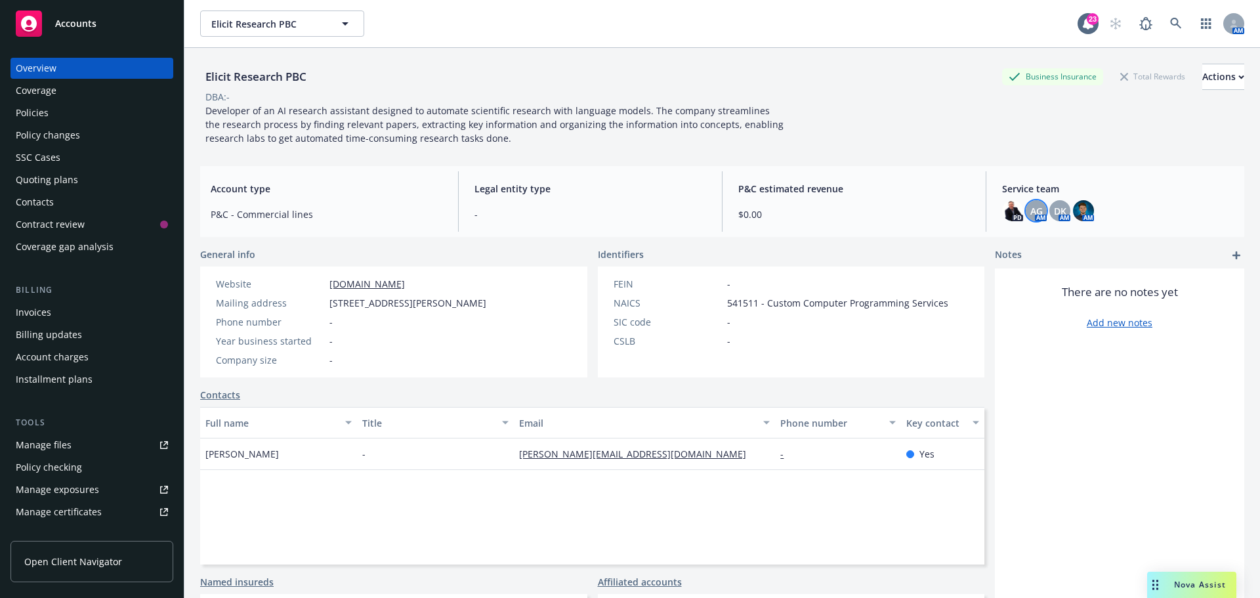
click at [1033, 204] on span "AG" at bounding box center [1036, 211] width 12 height 14
click at [1057, 212] on span "DK" at bounding box center [1060, 211] width 12 height 14
click at [1077, 211] on img at bounding box center [1083, 210] width 21 height 21
click at [55, 90] on div "Coverage" at bounding box center [36, 90] width 41 height 21
